Goal: Navigation & Orientation: Find specific page/section

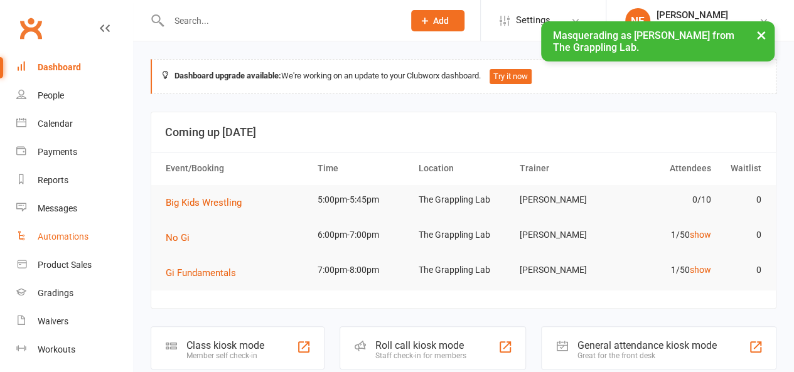
click at [58, 238] on div "Automations" at bounding box center [63, 236] width 51 height 10
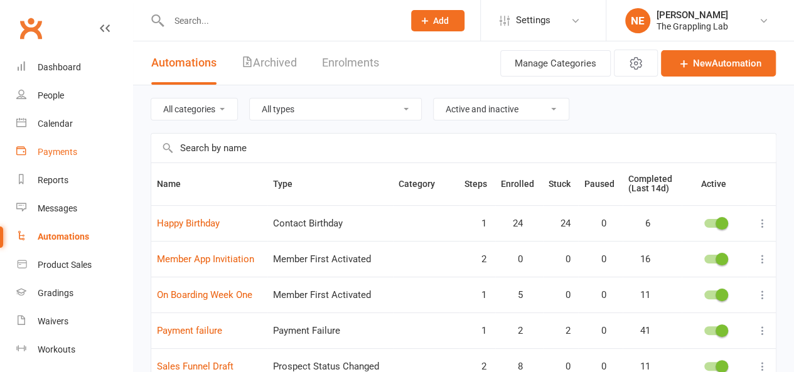
click at [65, 150] on div "Payments" at bounding box center [58, 152] width 40 height 10
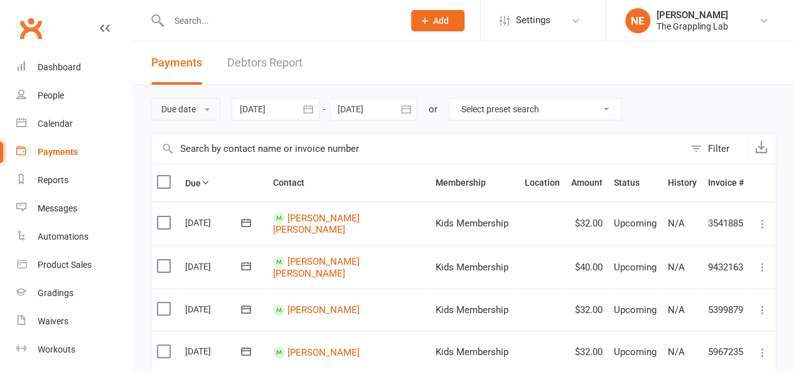
click at [198, 110] on button "Due date" at bounding box center [186, 109] width 70 height 23
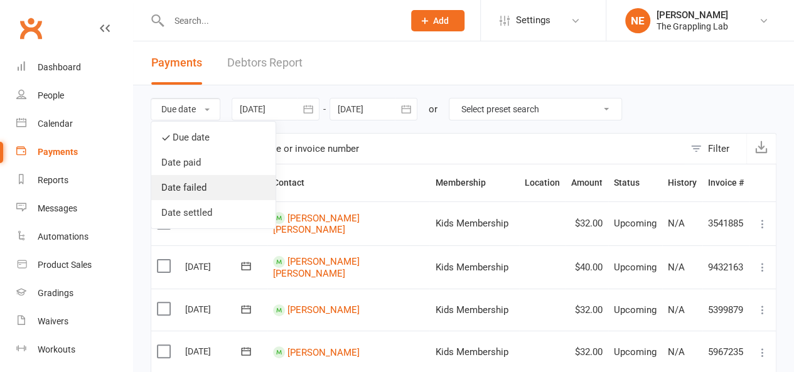
click at [201, 188] on link "Date failed" at bounding box center [213, 187] width 124 height 25
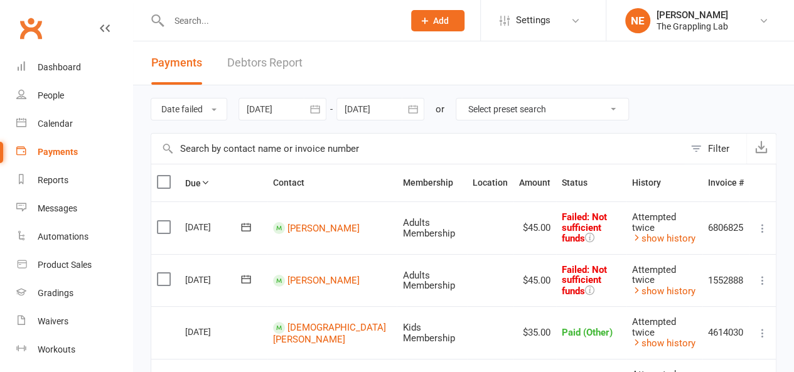
click at [246, 66] on link "Debtors Report" at bounding box center [264, 62] width 75 height 43
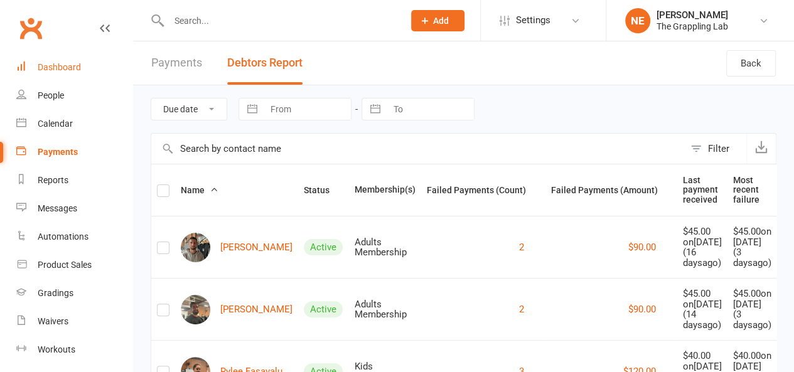
click at [65, 66] on div "Dashboard" at bounding box center [59, 67] width 43 height 10
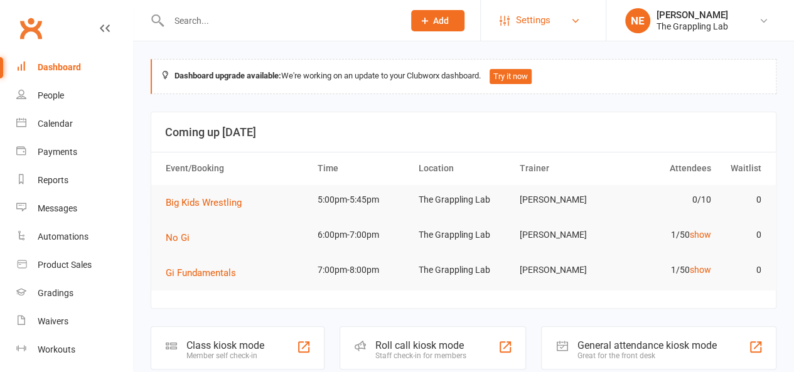
click at [552, 21] on link "Settings" at bounding box center [542, 20] width 87 height 28
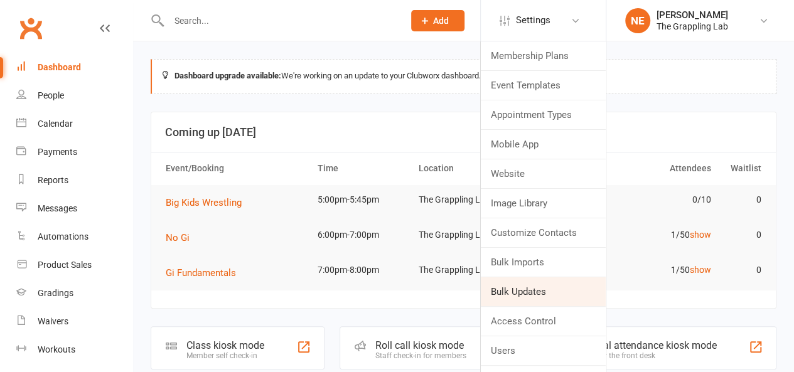
scroll to position [50, 0]
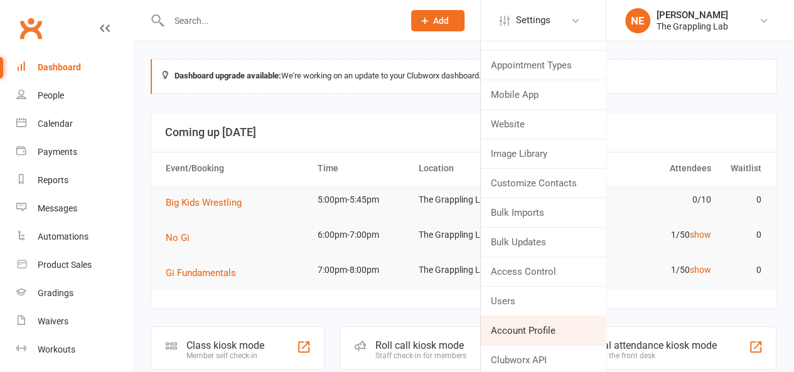
click at [531, 321] on link "Account Profile" at bounding box center [543, 330] width 125 height 29
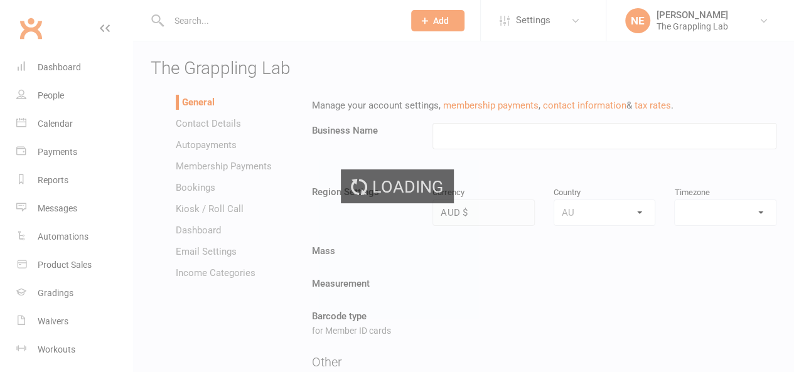
type input "The Grappling Lab"
select select "[GEOGRAPHIC_DATA]/[GEOGRAPHIC_DATA]"
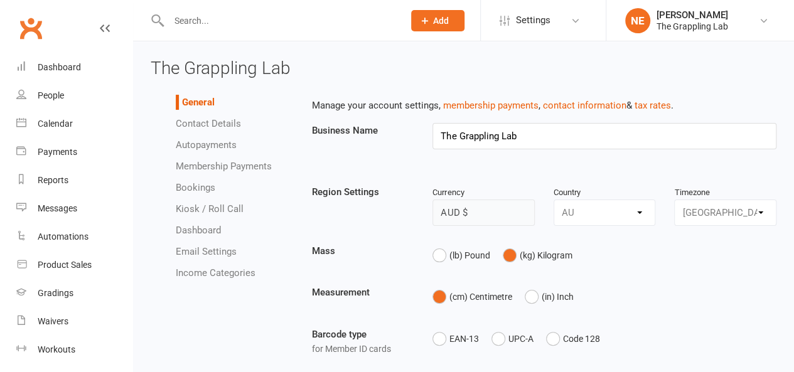
click at [228, 119] on link "Contact Details" at bounding box center [208, 123] width 65 height 11
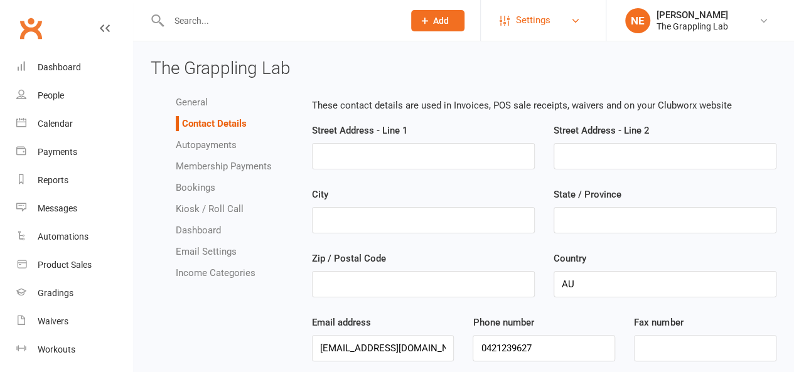
click at [566, 28] on link "Settings" at bounding box center [542, 20] width 87 height 28
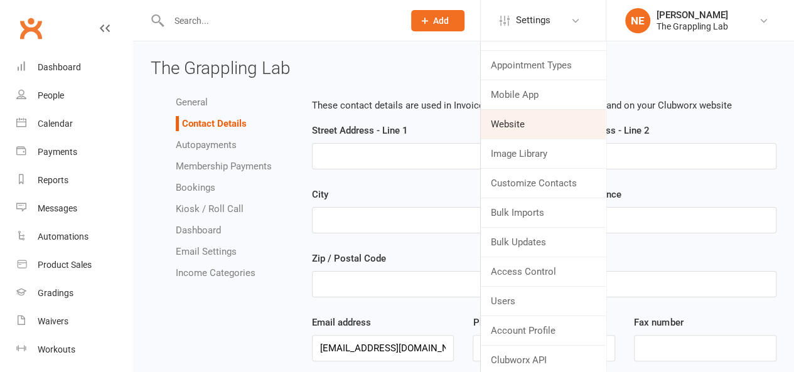
click at [533, 128] on link "Website" at bounding box center [543, 124] width 125 height 29
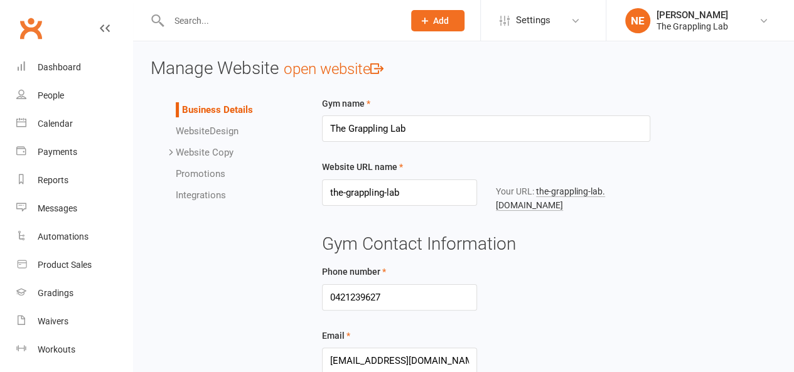
click at [228, 127] on link "Website Design" at bounding box center [207, 130] width 63 height 11
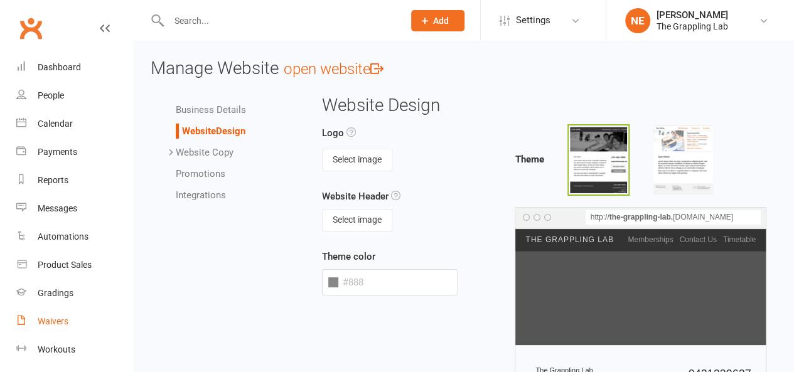
click at [50, 312] on link "Waivers" at bounding box center [74, 321] width 116 height 28
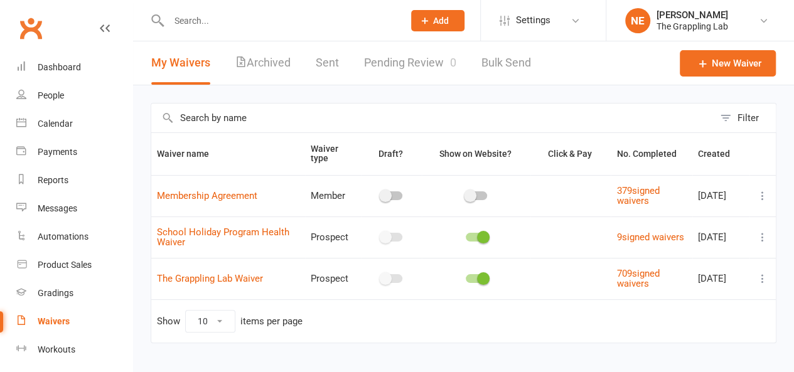
click at [765, 274] on icon at bounding box center [762, 278] width 13 height 13
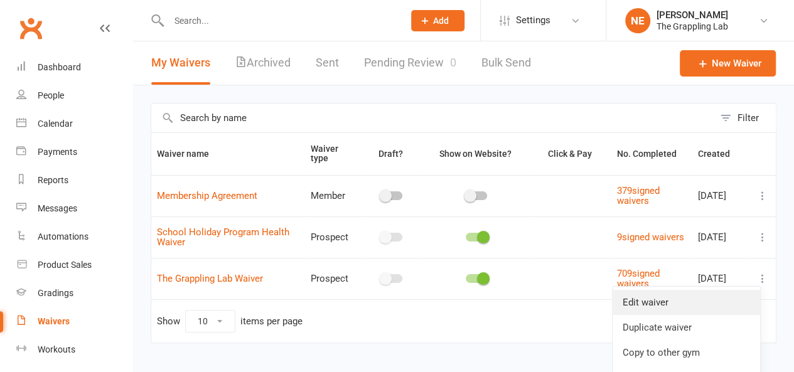
click at [749, 297] on link "Edit waiver" at bounding box center [685, 302] width 147 height 25
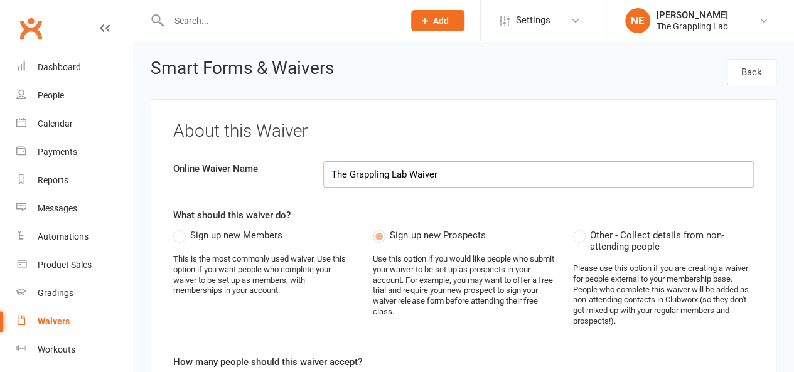
select select "applies_to_all_signees"
select select "select"
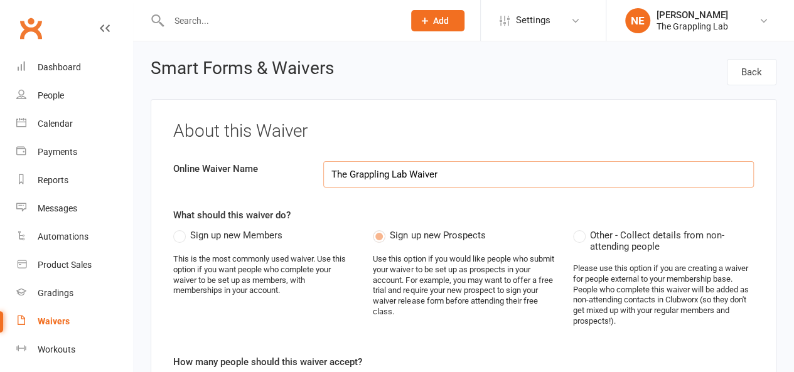
select select "select"
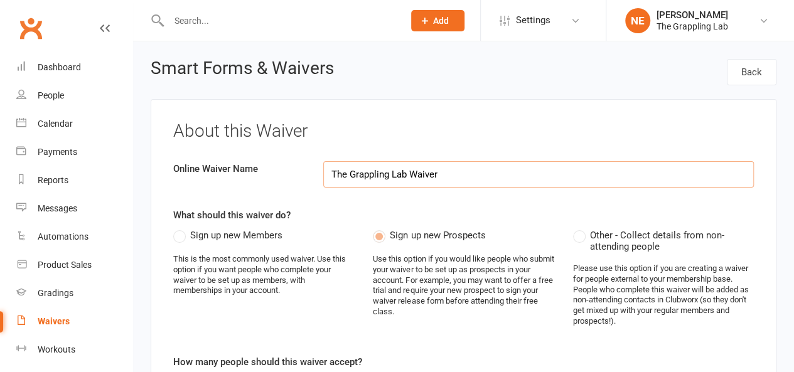
select select "select"
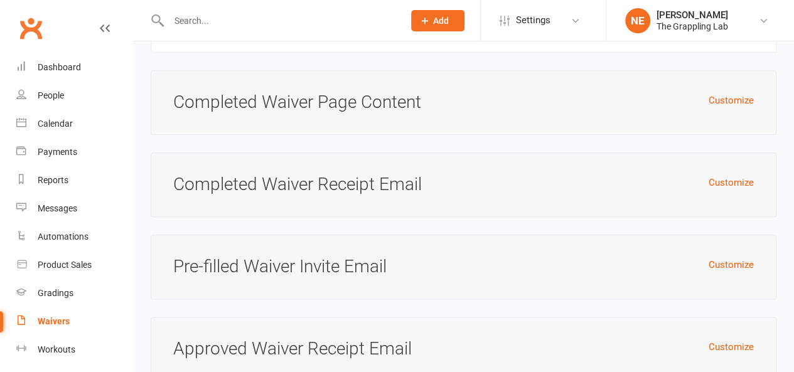
scroll to position [7785, 0]
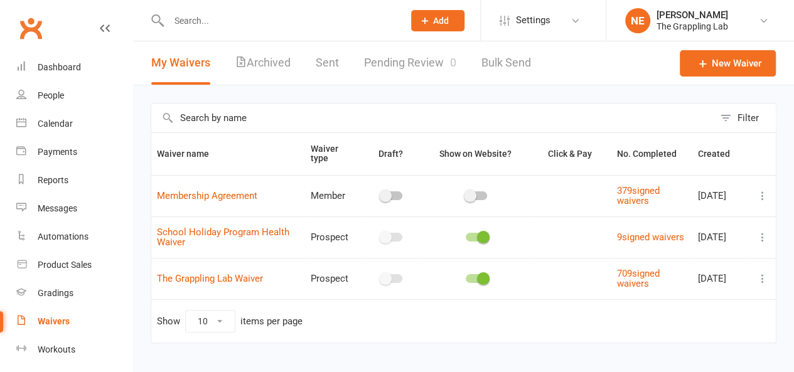
click at [762, 195] on icon at bounding box center [762, 195] width 13 height 13
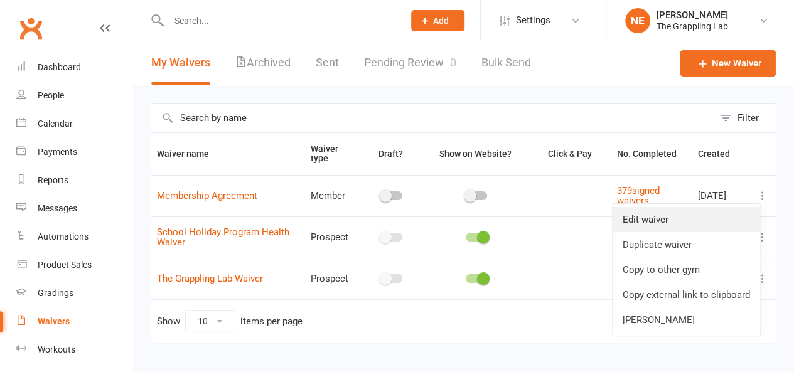
click at [757, 213] on link "Edit waiver" at bounding box center [685, 219] width 147 height 25
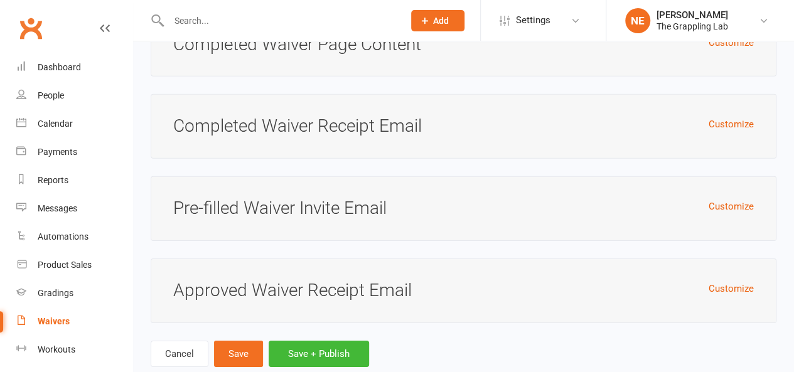
scroll to position [4283, 0]
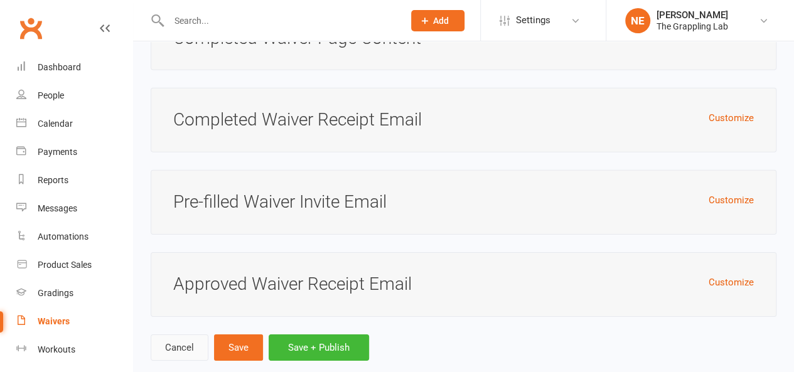
click at [164, 334] on link "Cancel" at bounding box center [180, 347] width 58 height 26
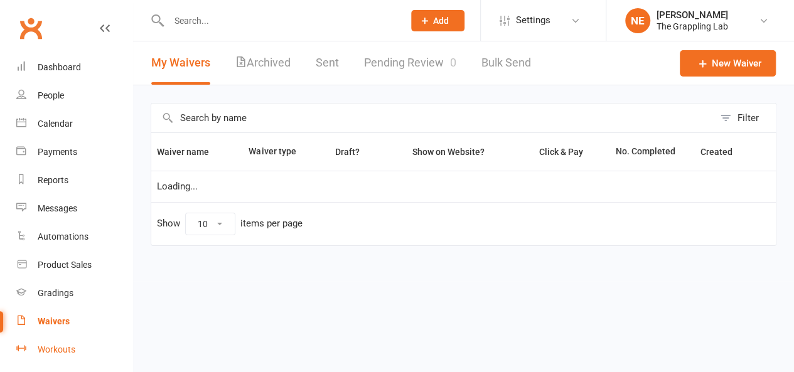
click at [66, 344] on div "Workouts" at bounding box center [57, 349] width 38 height 10
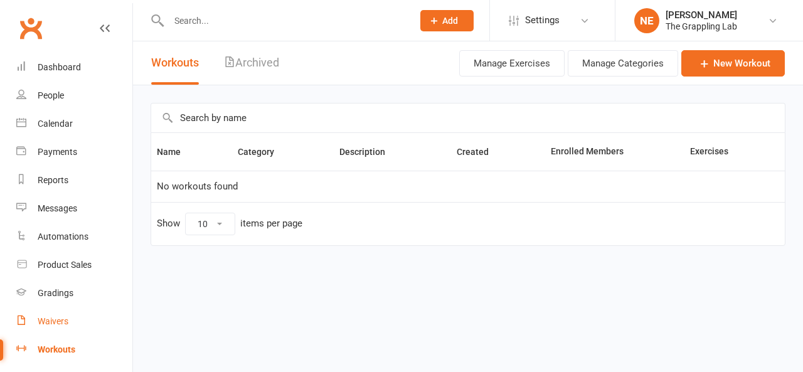
click at [63, 327] on link "Waivers" at bounding box center [74, 321] width 116 height 28
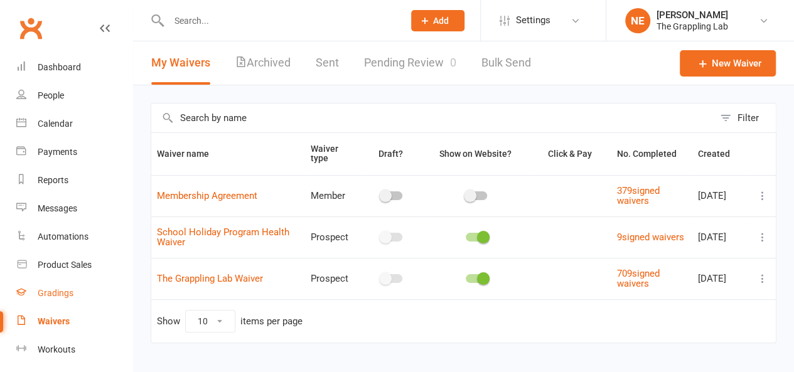
click at [62, 294] on div "Gradings" at bounding box center [56, 293] width 36 height 10
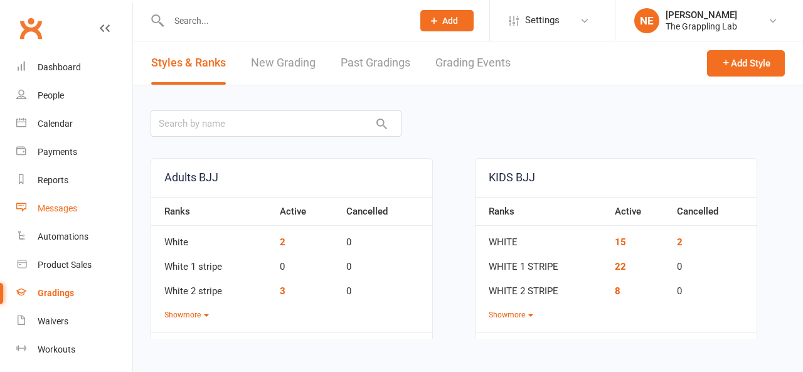
click at [63, 207] on div "Messages" at bounding box center [58, 208] width 40 height 10
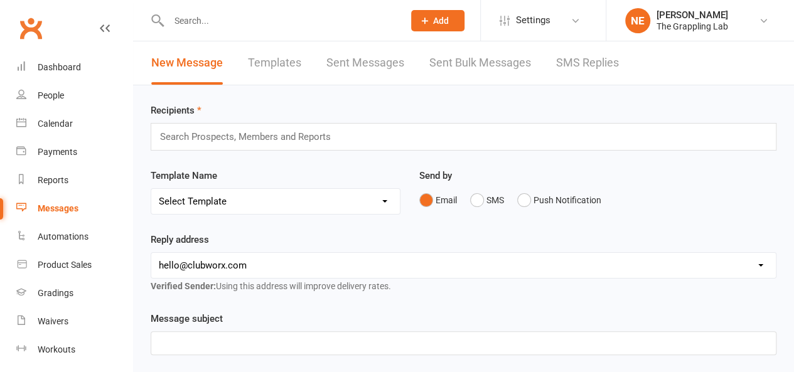
click at [369, 56] on link "Sent Messages" at bounding box center [365, 62] width 78 height 43
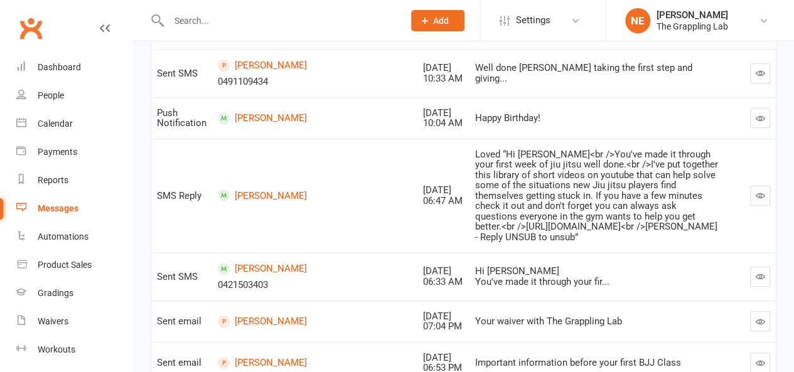
scroll to position [314, 0]
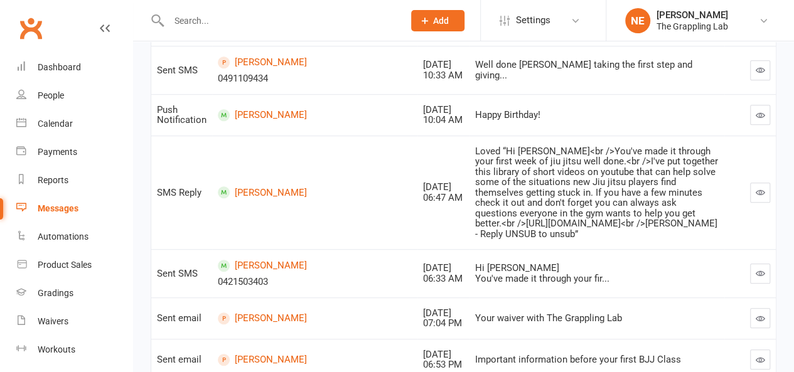
click at [763, 110] on icon "button" at bounding box center [759, 114] width 9 height 9
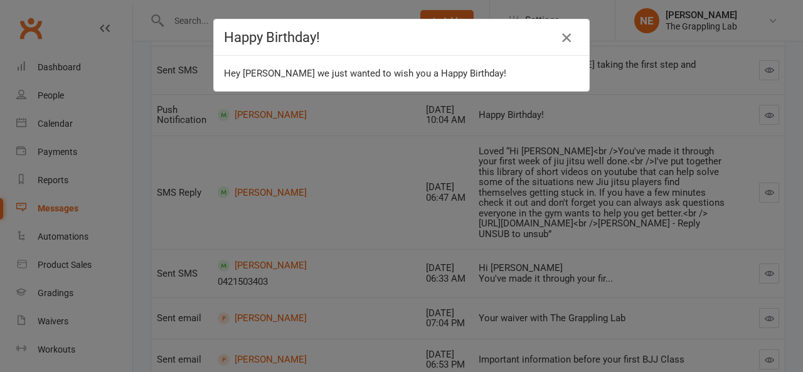
click at [566, 36] on icon "button" at bounding box center [566, 37] width 15 height 15
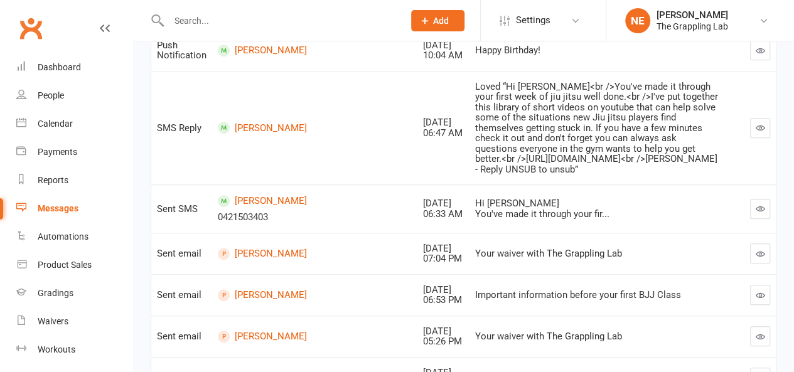
scroll to position [487, 0]
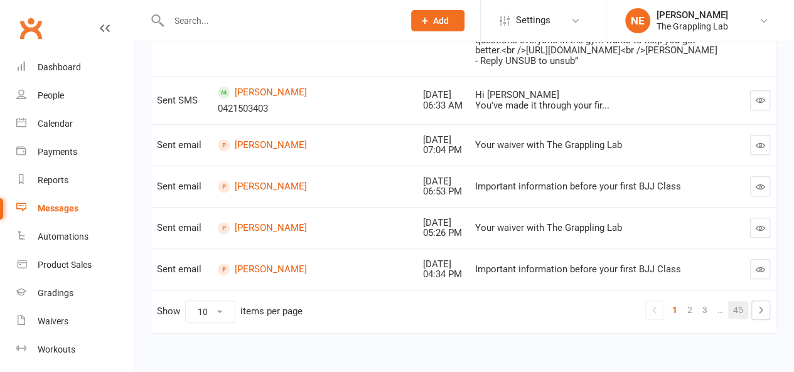
click at [743, 301] on link "45" at bounding box center [738, 310] width 20 height 18
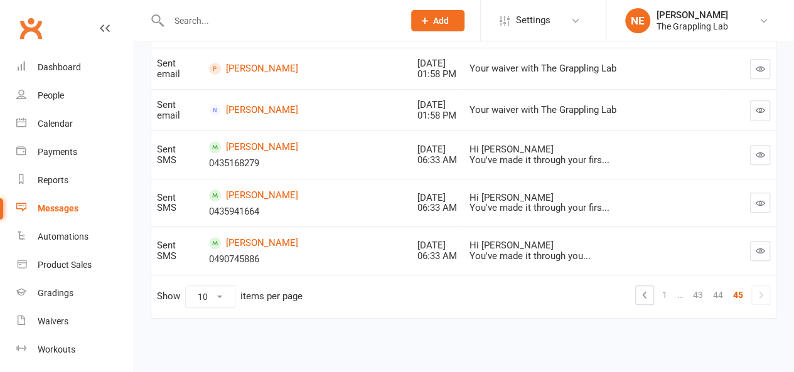
scroll to position [253, 0]
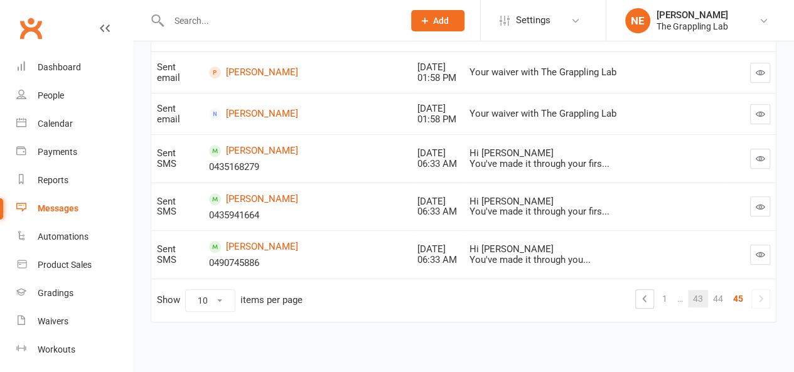
click at [705, 297] on link "43" at bounding box center [698, 299] width 20 height 18
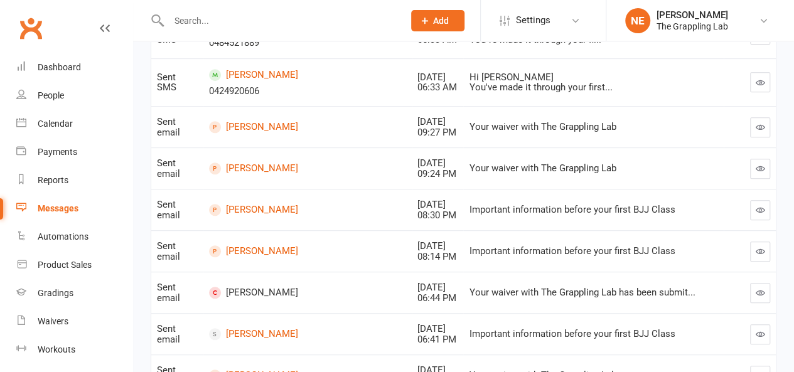
scroll to position [412, 0]
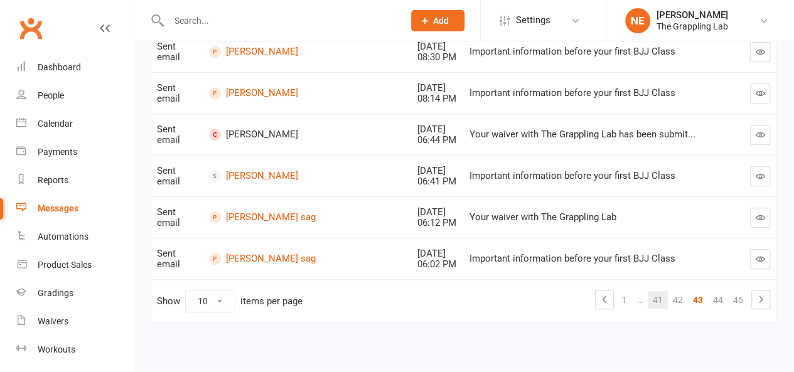
click at [662, 298] on link "41" at bounding box center [657, 300] width 20 height 18
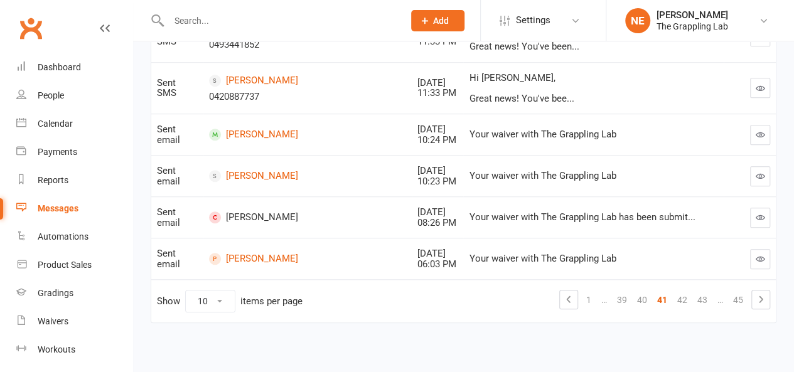
scroll to position [69, 0]
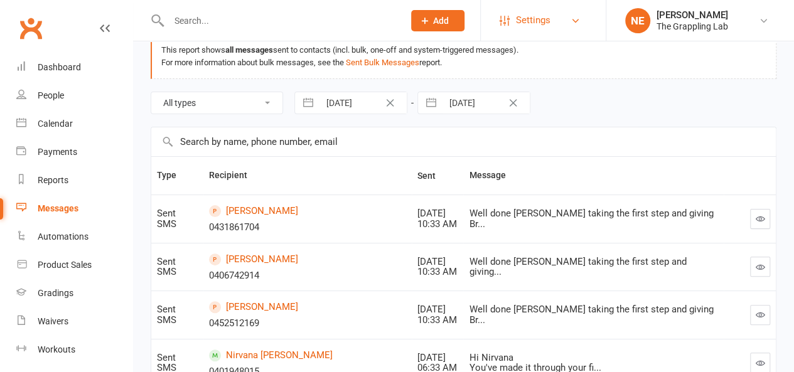
click at [553, 17] on link "Settings" at bounding box center [542, 20] width 87 height 28
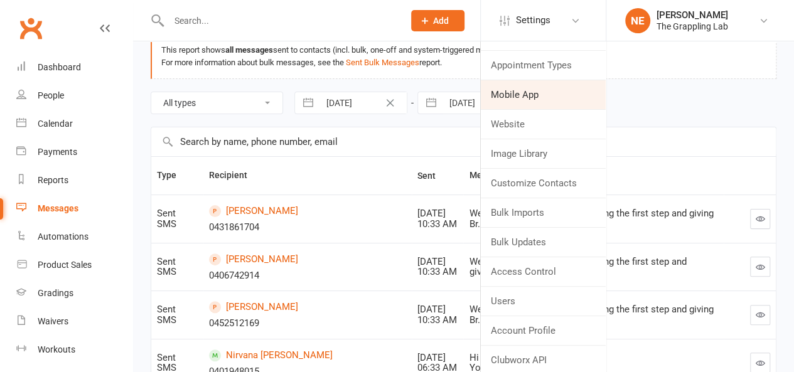
click at [537, 96] on link "Mobile App" at bounding box center [543, 94] width 125 height 29
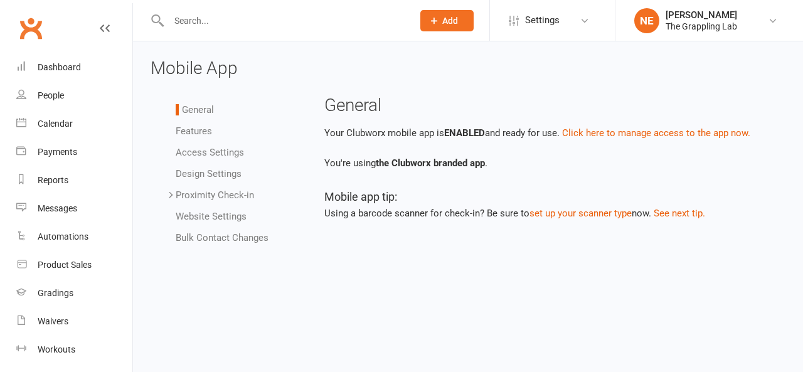
click at [194, 133] on link "Features" at bounding box center [194, 130] width 36 height 11
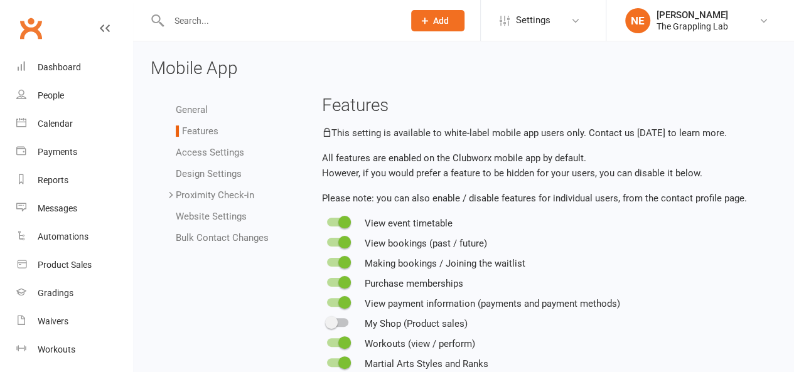
click at [199, 154] on link "Access Settings" at bounding box center [210, 152] width 68 height 11
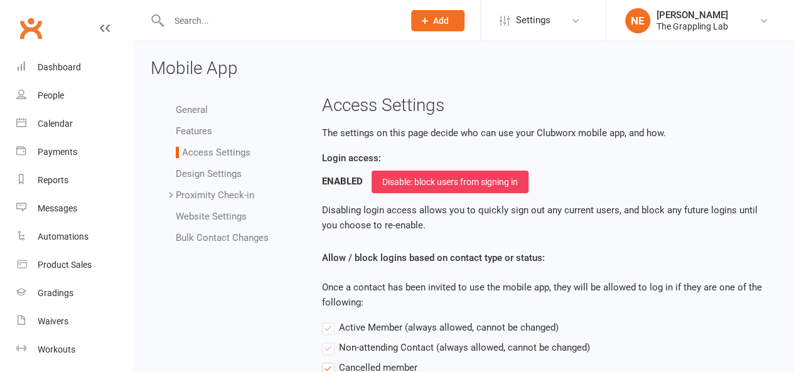
click at [204, 176] on link "Design Settings" at bounding box center [209, 173] width 66 height 11
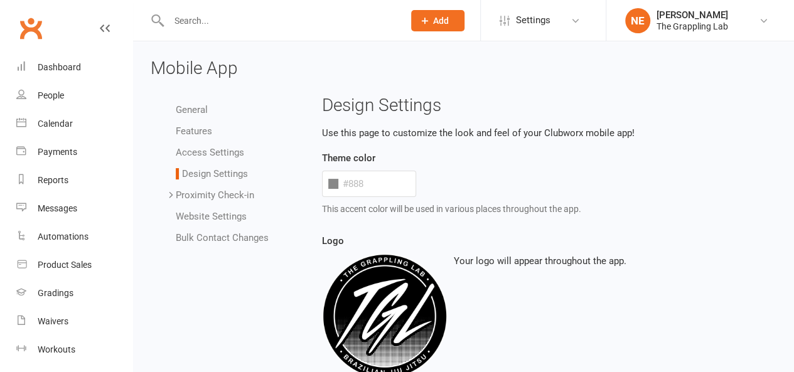
click at [208, 195] on link "Proximity Check-in" at bounding box center [215, 194] width 78 height 11
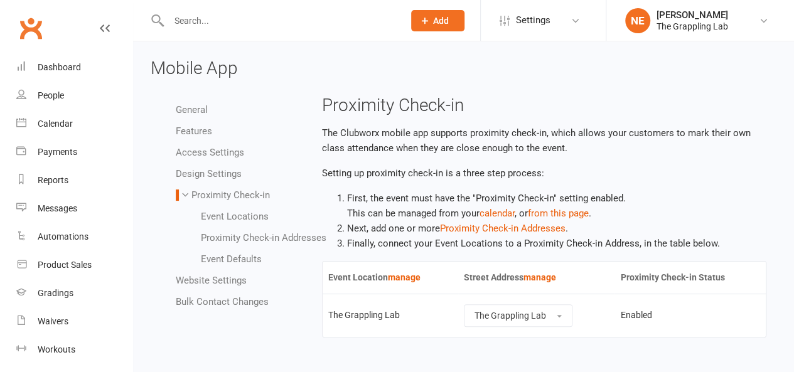
click at [191, 280] on link "Website Settings" at bounding box center [211, 280] width 71 height 11
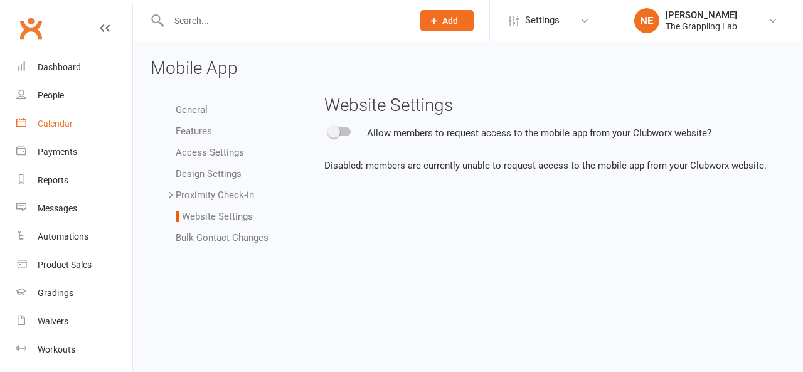
click at [66, 127] on div "Calendar" at bounding box center [55, 124] width 35 height 10
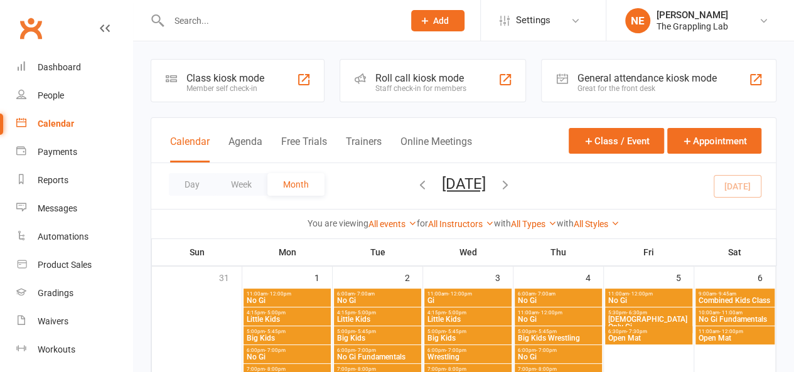
scroll to position [125, 0]
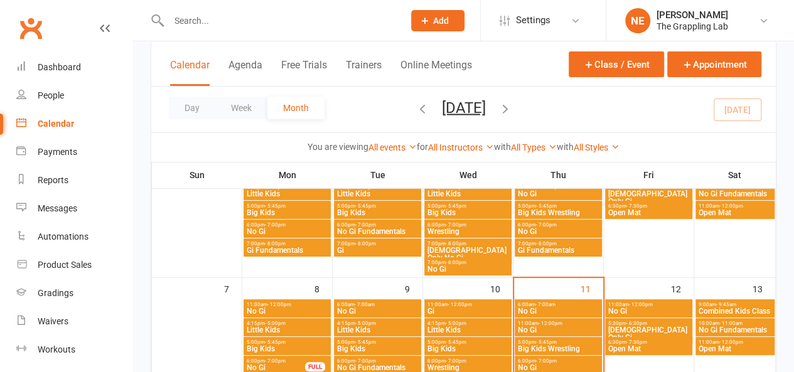
click at [450, 210] on span "Big Kids" at bounding box center [468, 213] width 82 height 8
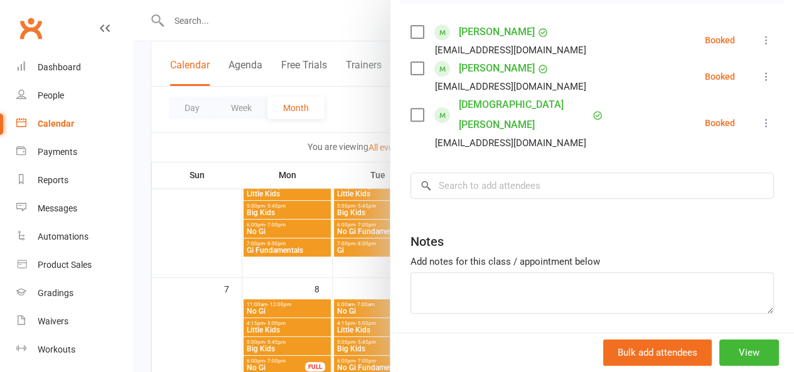
scroll to position [233, 0]
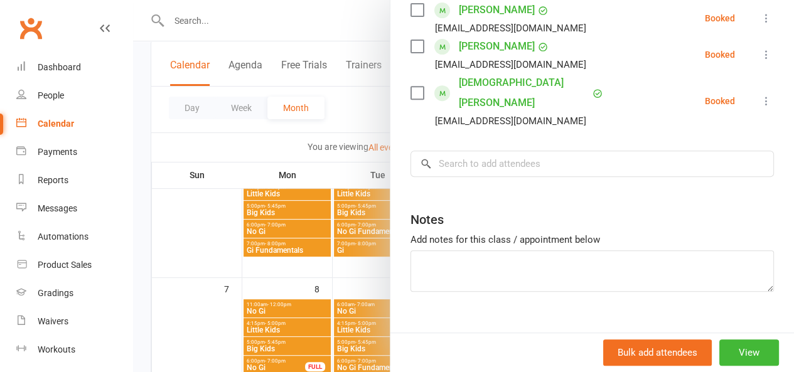
click at [280, 30] on div at bounding box center [463, 186] width 661 height 372
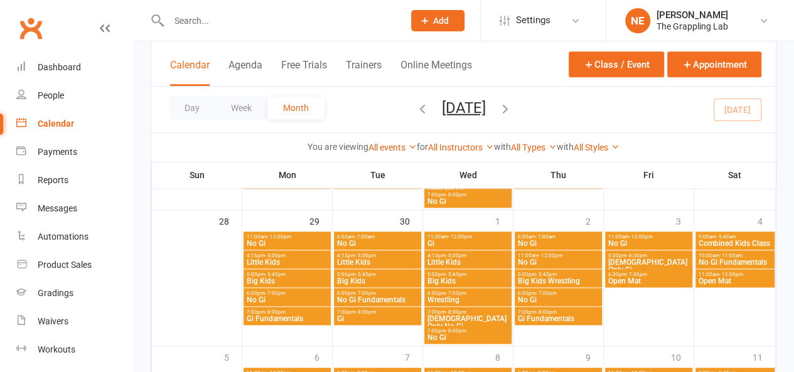
scroll to position [627, 0]
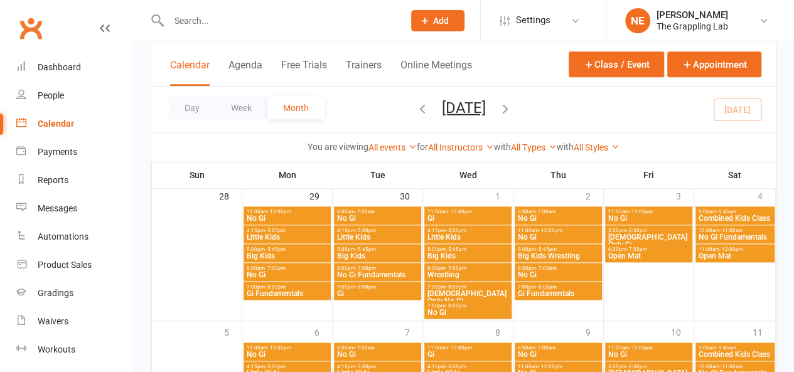
click at [488, 259] on span "Big Kids" at bounding box center [468, 256] width 82 height 8
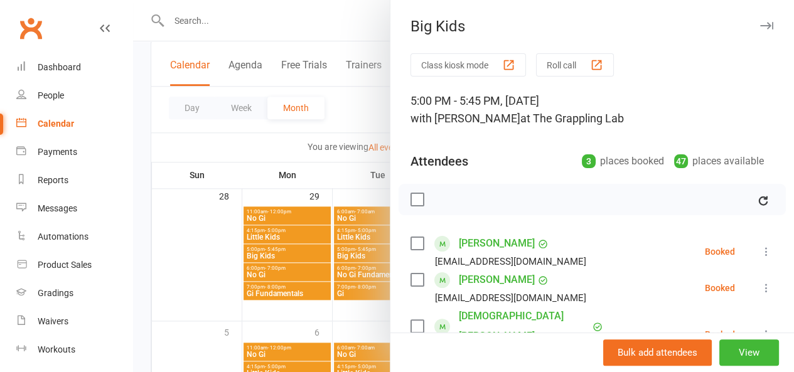
click at [341, 29] on div at bounding box center [463, 186] width 661 height 372
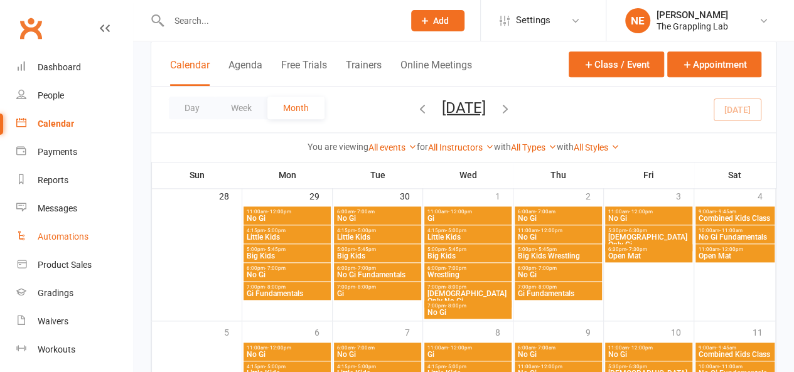
drag, startPoint x: 464, startPoint y: 396, endPoint x: 58, endPoint y: 234, distance: 436.6
click at [58, 234] on div "Automations" at bounding box center [63, 236] width 51 height 10
